Goal: Obtain resource: Obtain resource

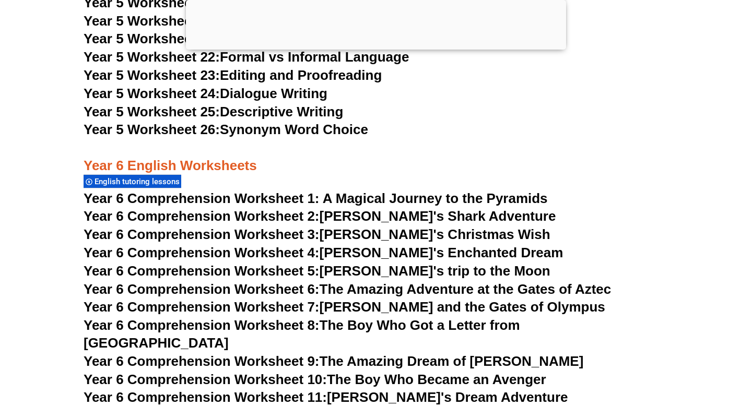
scroll to position [5656, 0]
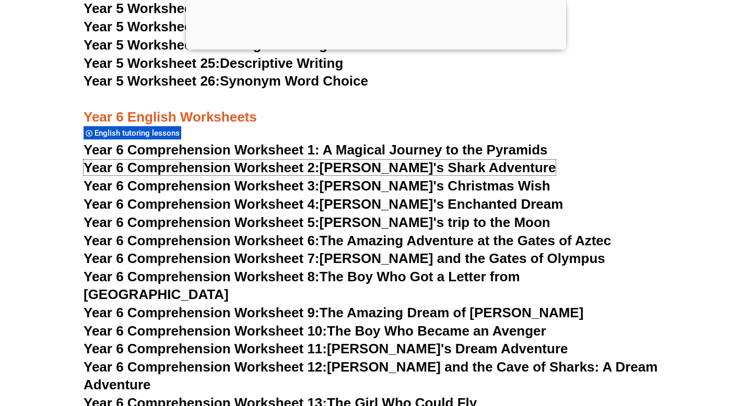
click at [249, 167] on span "Year 6 Comprehension Worksheet 2:" at bounding box center [202, 168] width 236 height 16
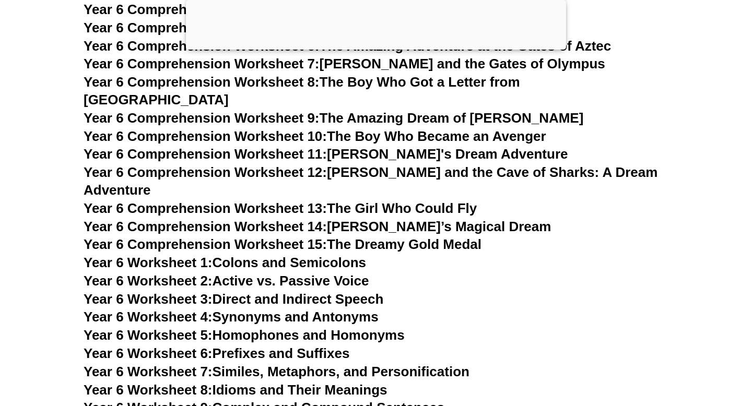
scroll to position [5863, 0]
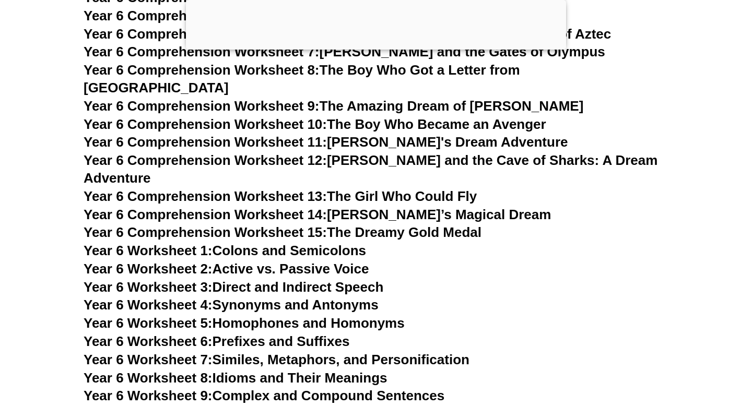
click at [212, 261] on span "Year 6 Worksheet 2:" at bounding box center [148, 269] width 129 height 16
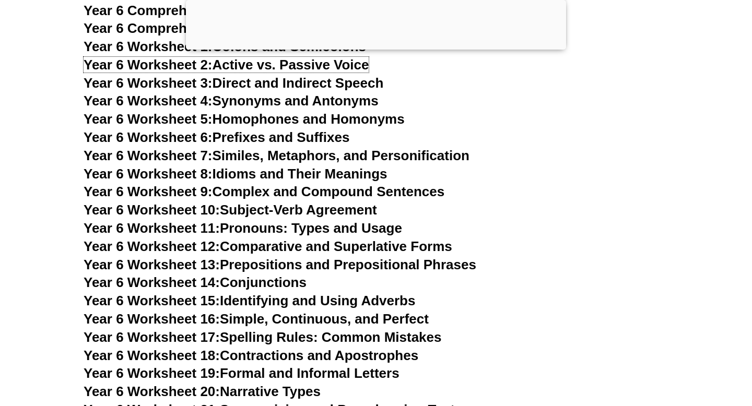
scroll to position [6183, 0]
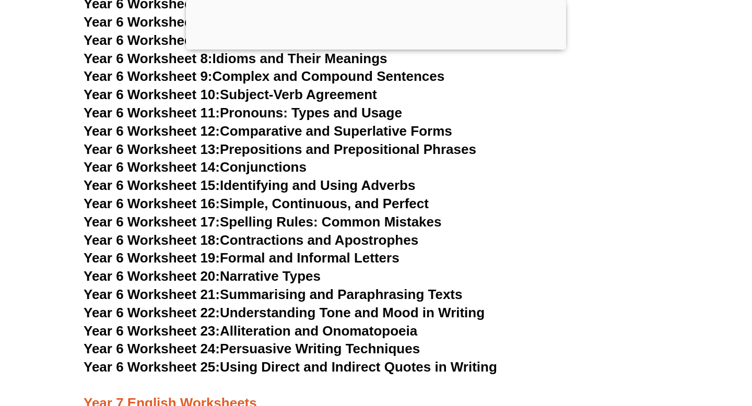
click at [244, 287] on link "Year 6 Worksheet 21: Summarising and Paraphrasing Texts" at bounding box center [273, 295] width 379 height 16
click at [259, 269] on link "Year 6 Worksheet 20: Narrative Types" at bounding box center [202, 277] width 237 height 16
click at [265, 250] on link "Year 6 Worksheet 19: Formal and Informal Letters" at bounding box center [242, 258] width 316 height 16
click at [275, 214] on link "Year 6 Worksheet 17: Spelling Rules: Common Mistakes" at bounding box center [263, 222] width 358 height 16
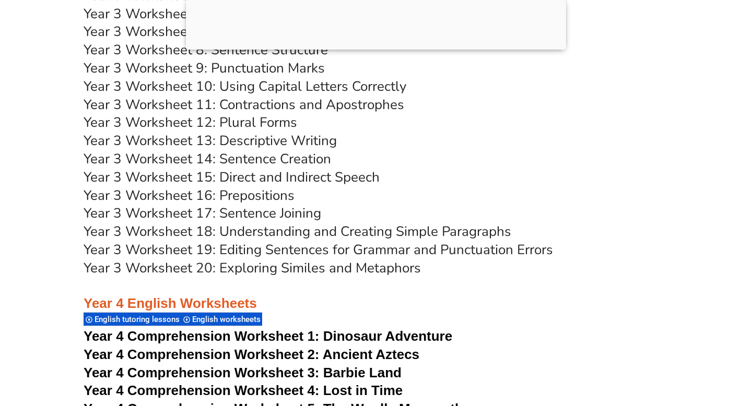
scroll to position [3960, 0]
